Goal: Find contact information: Find contact information

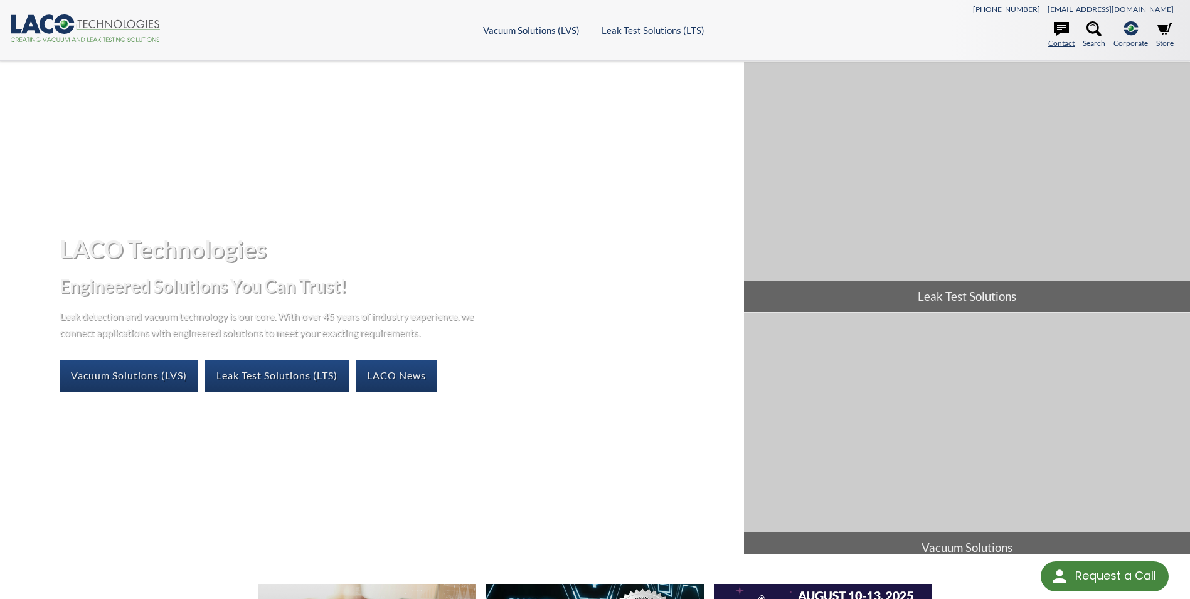
click at [1069, 33] on link "Contact" at bounding box center [1062, 35] width 26 height 28
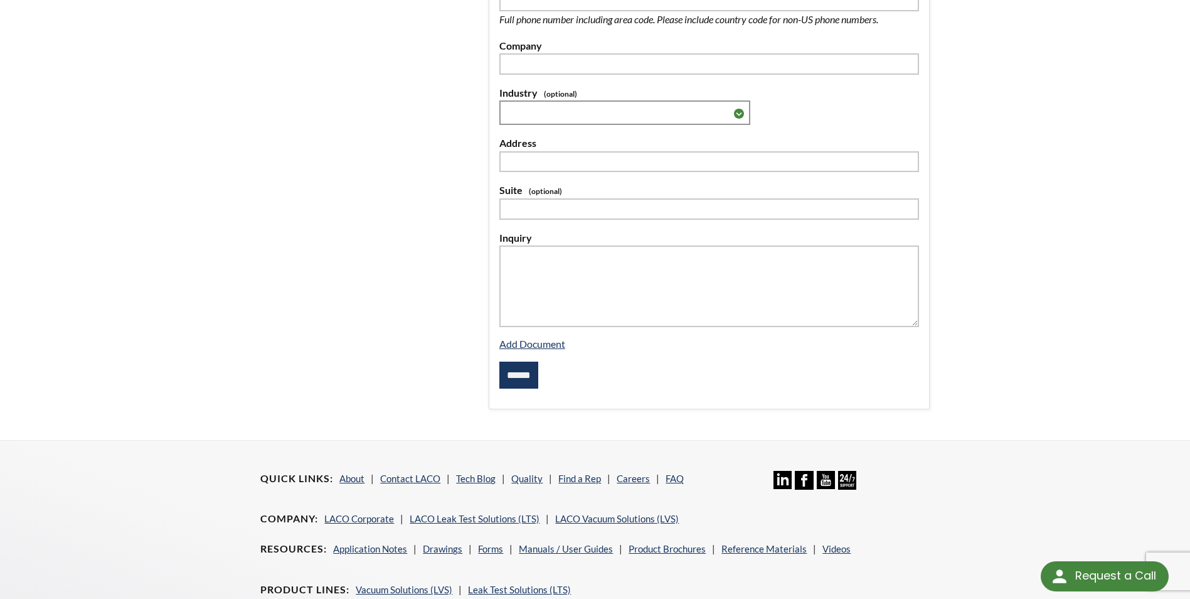
scroll to position [45, 0]
